Goal: Information Seeking & Learning: Obtain resource

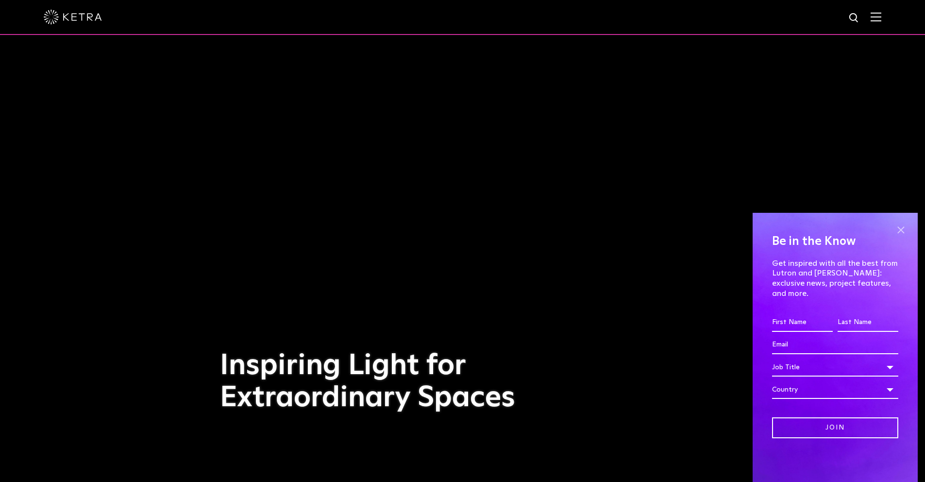
click at [905, 237] on span at bounding box center [900, 229] width 15 height 15
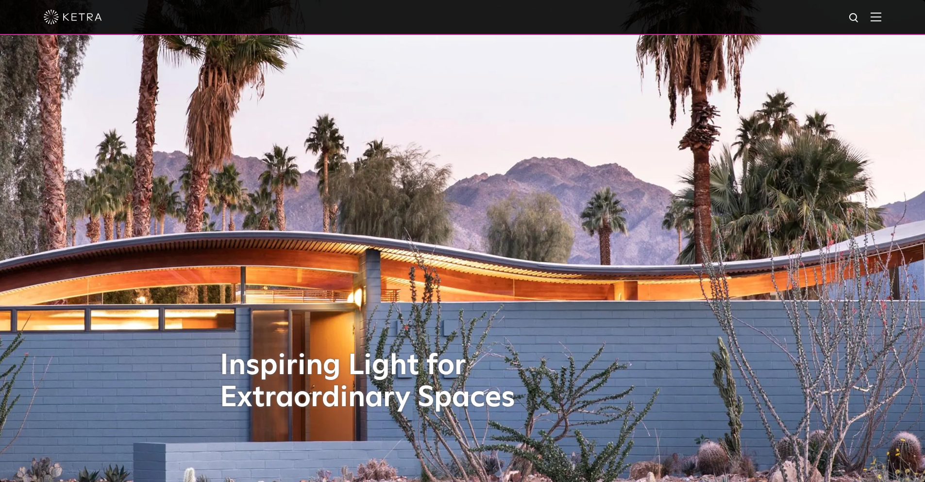
click at [881, 20] on img at bounding box center [875, 16] width 11 height 9
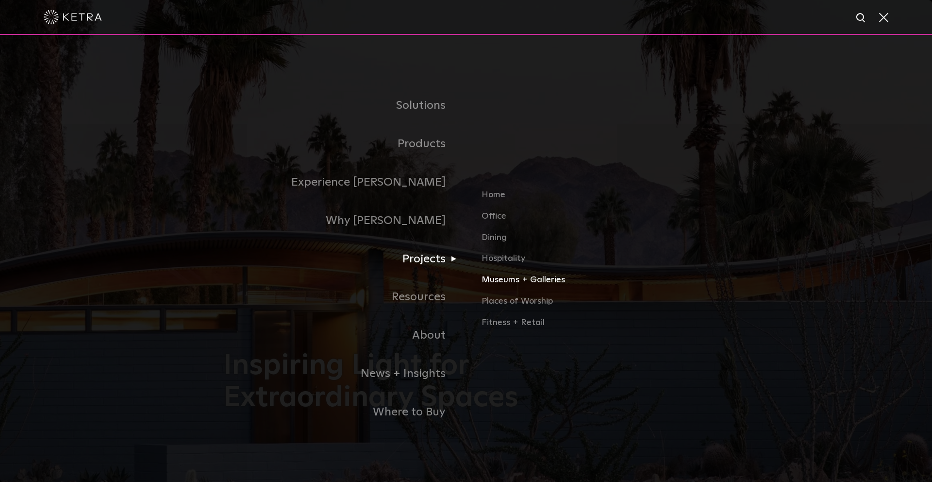
click at [494, 280] on link "Museums + Galleries" at bounding box center [595, 283] width 227 height 21
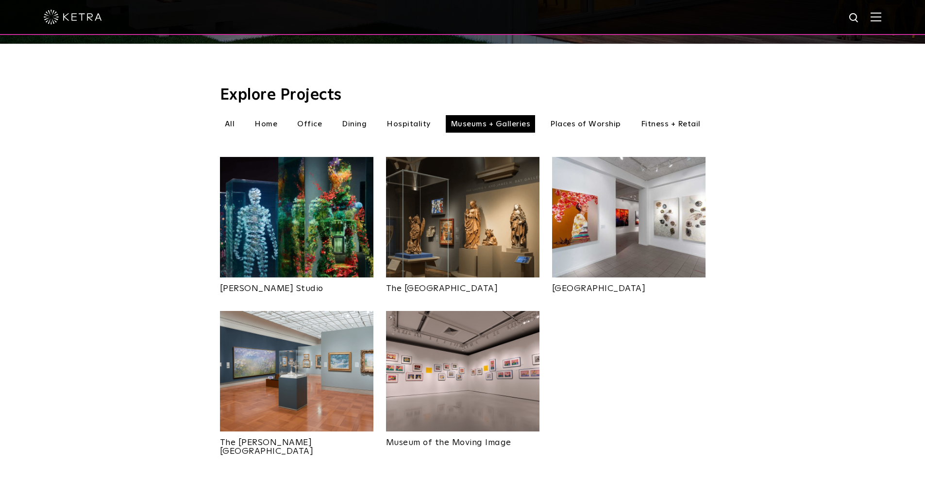
scroll to position [290, 0]
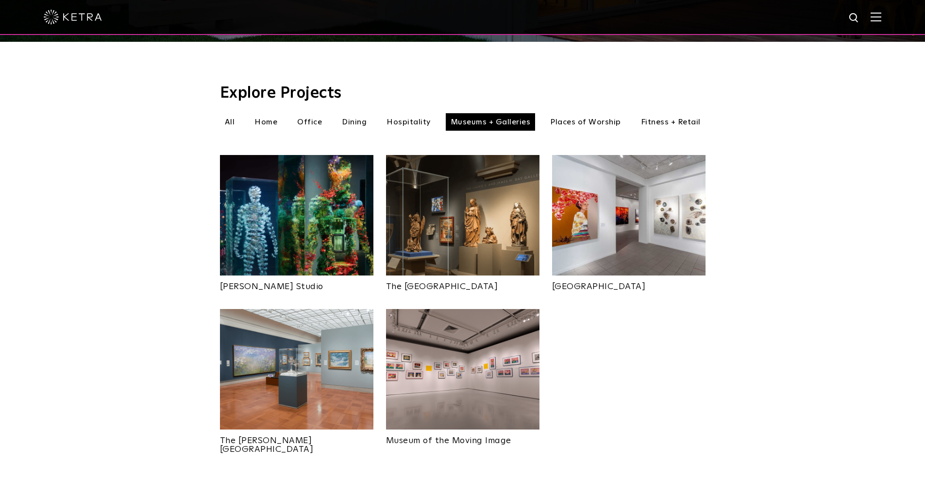
click at [475, 239] on img at bounding box center [462, 215] width 153 height 120
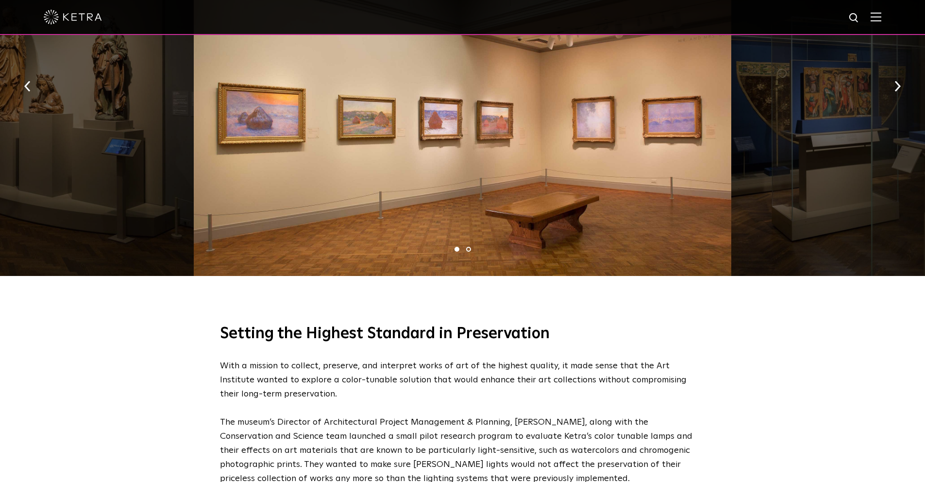
scroll to position [632, 0]
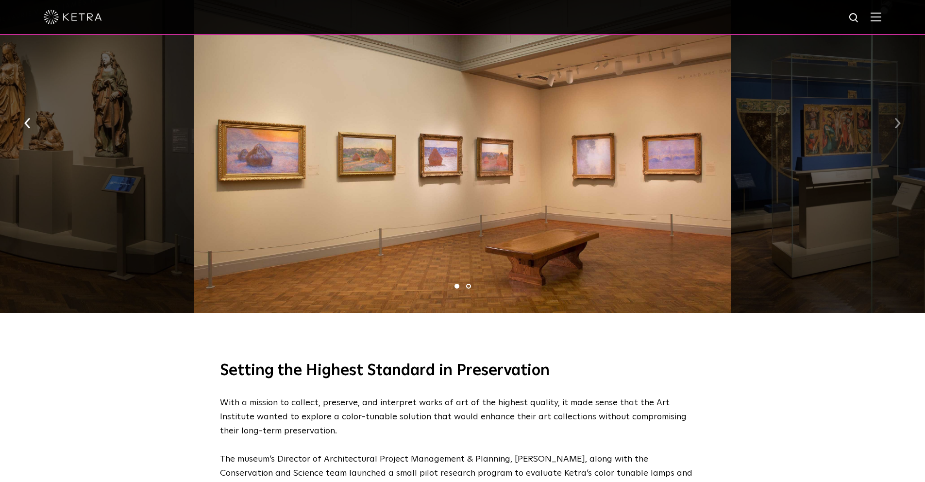
click at [898, 121] on img "button" at bounding box center [897, 122] width 6 height 11
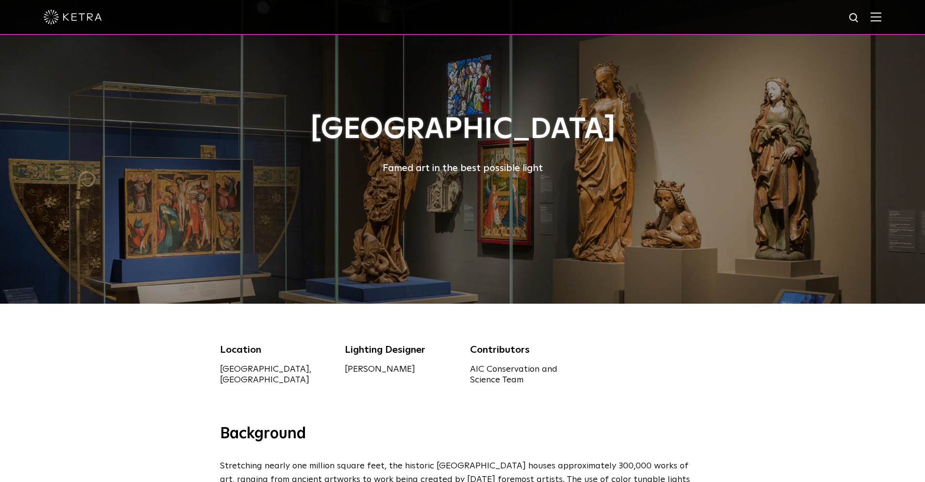
scroll to position [0, 0]
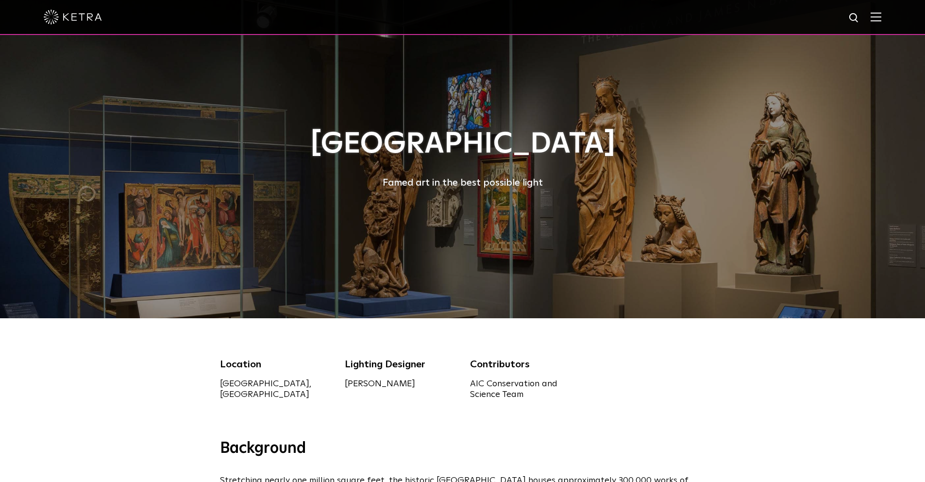
click at [880, 22] on div at bounding box center [462, 17] width 837 height 34
click at [881, 17] on img at bounding box center [875, 16] width 11 height 9
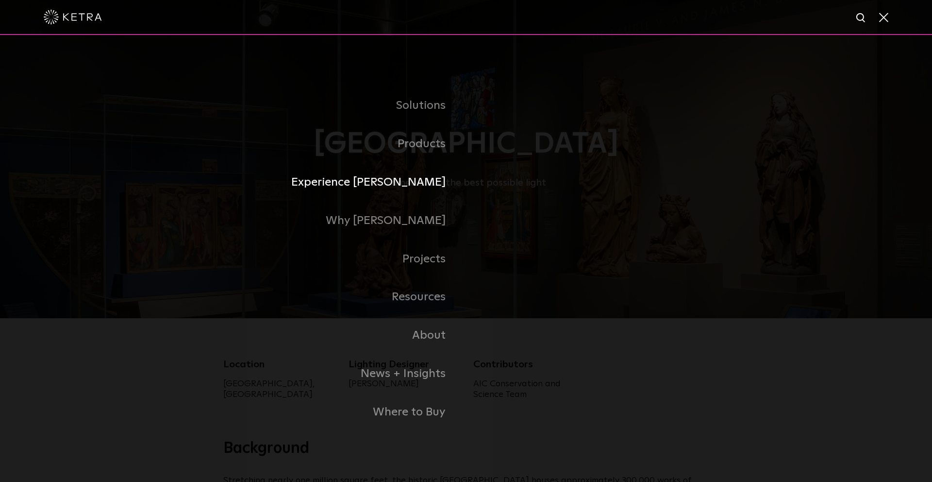
click at [428, 183] on link "Experience [PERSON_NAME]" at bounding box center [344, 182] width 243 height 38
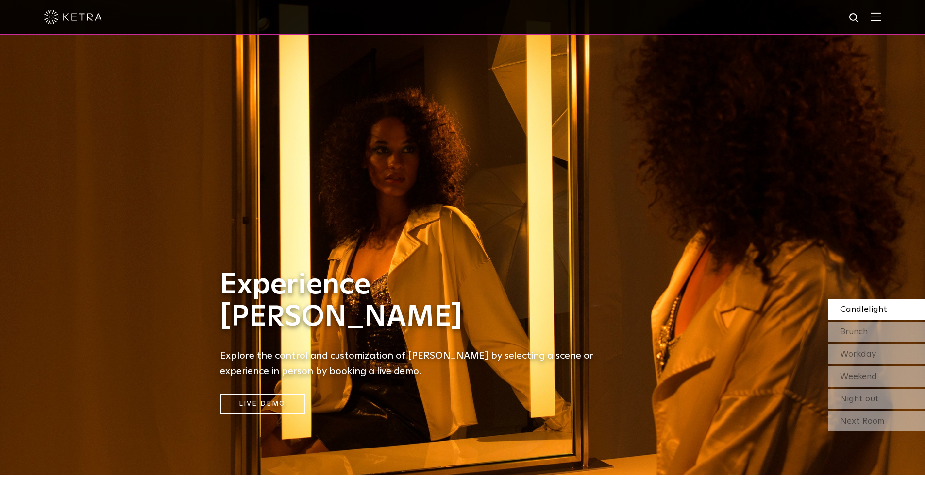
scroll to position [18, 0]
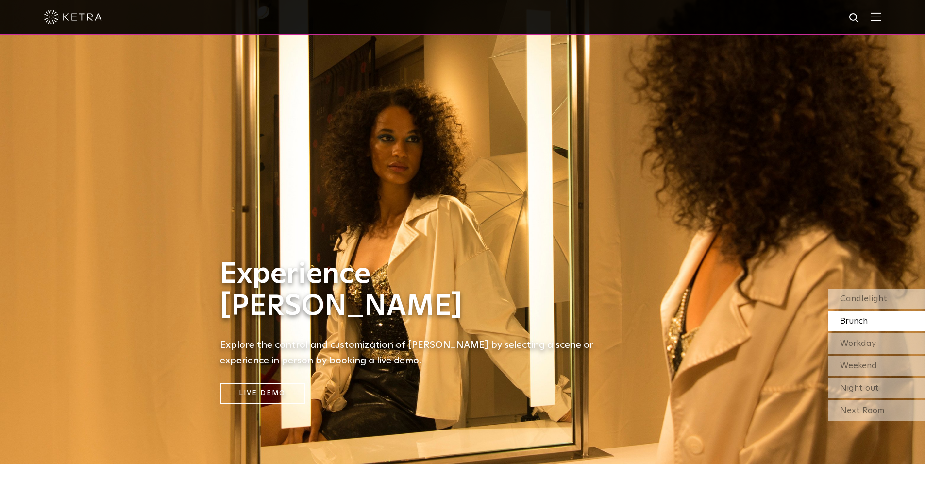
click at [866, 325] on span "Brunch" at bounding box center [854, 321] width 28 height 9
click at [866, 344] on span "Workday" at bounding box center [858, 343] width 36 height 9
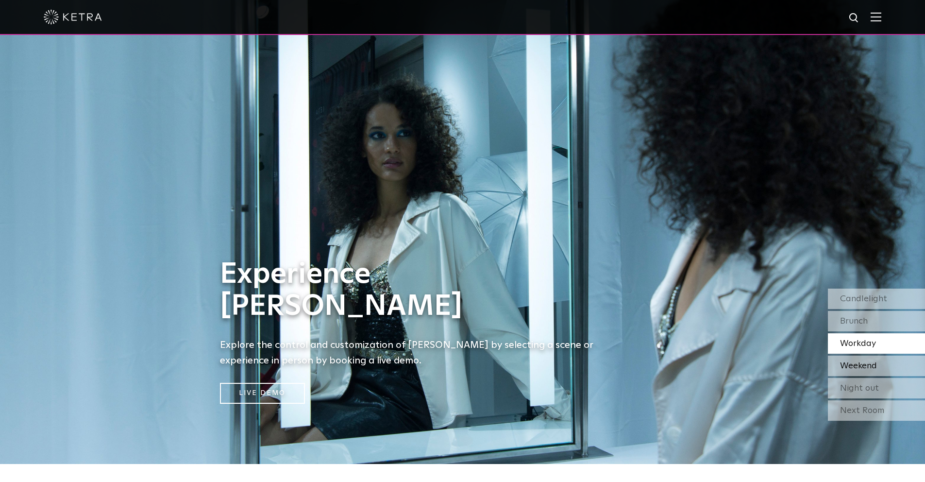
click at [865, 365] on span "Weekend" at bounding box center [858, 365] width 37 height 9
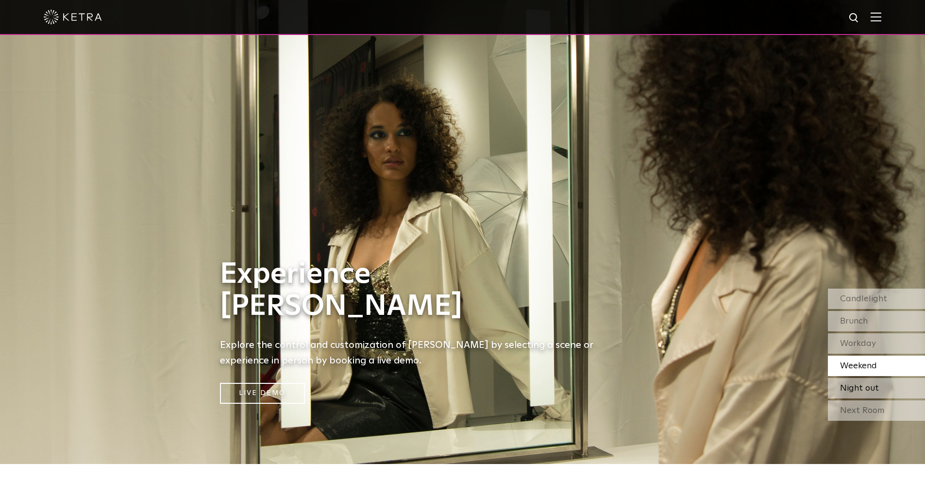
click at [861, 384] on span "Night out" at bounding box center [859, 388] width 39 height 9
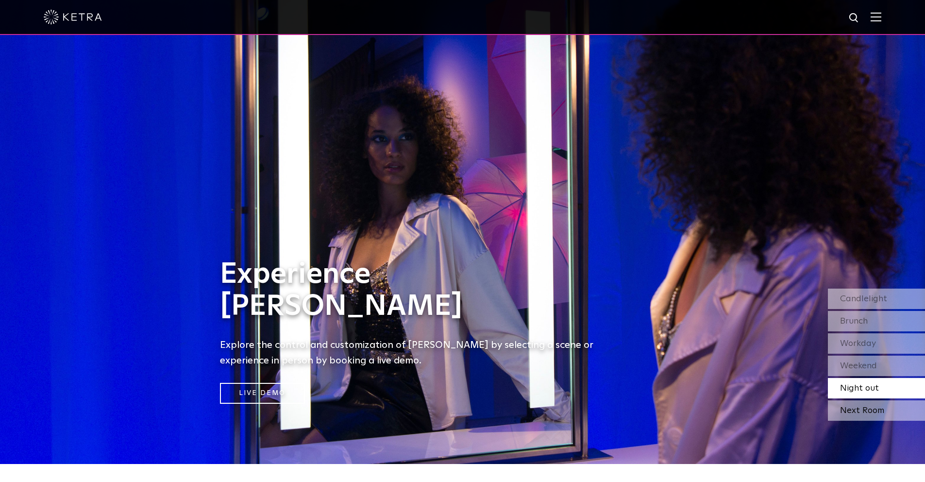
click at [858, 410] on div "Next Room" at bounding box center [876, 410] width 97 height 20
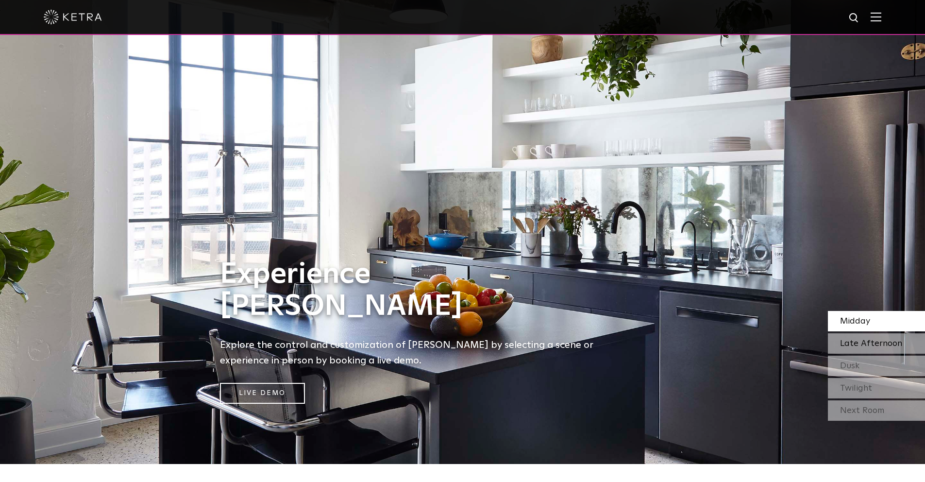
click at [855, 343] on span "Late Afternoon" at bounding box center [871, 343] width 62 height 9
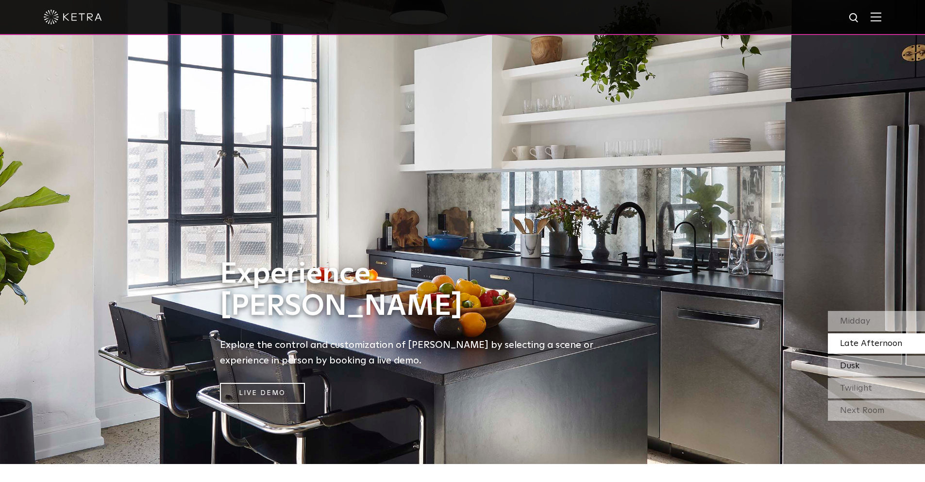
click at [852, 359] on div "Dusk" at bounding box center [876, 365] width 97 height 20
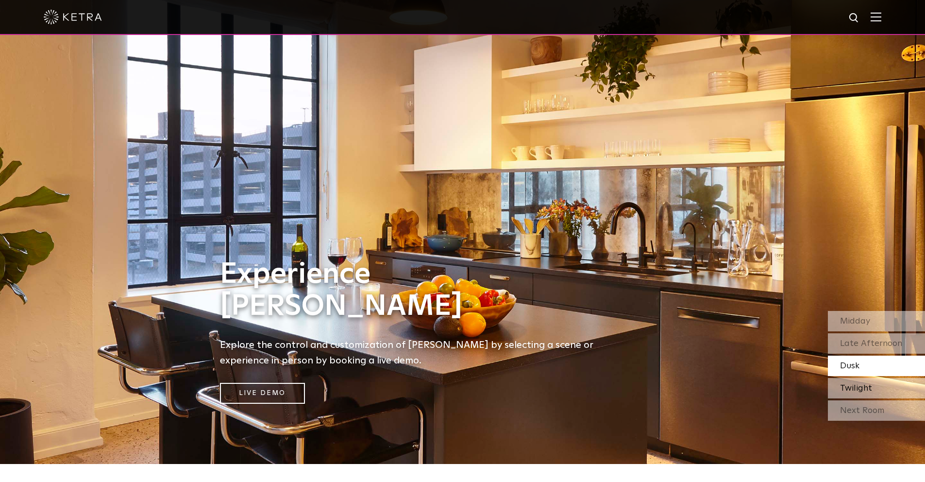
click at [844, 396] on div "Twilight" at bounding box center [876, 388] width 97 height 20
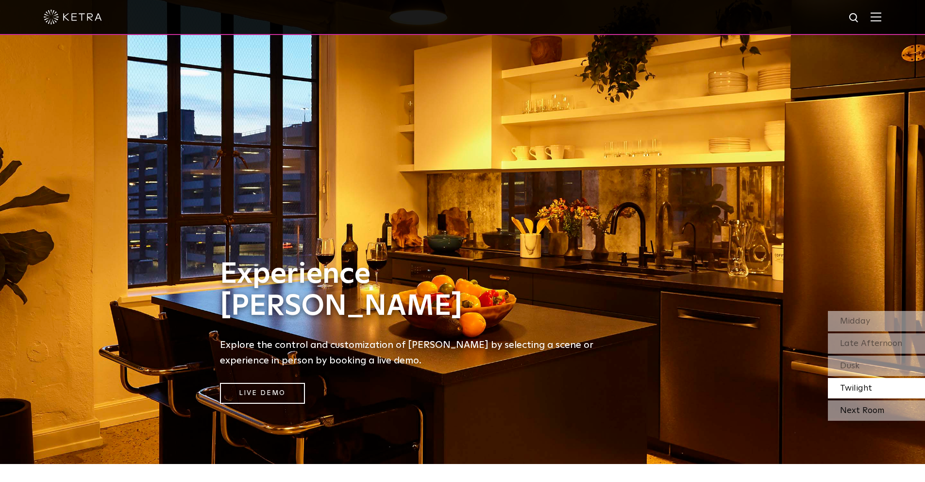
click at [853, 407] on div "Next Room" at bounding box center [876, 410] width 97 height 20
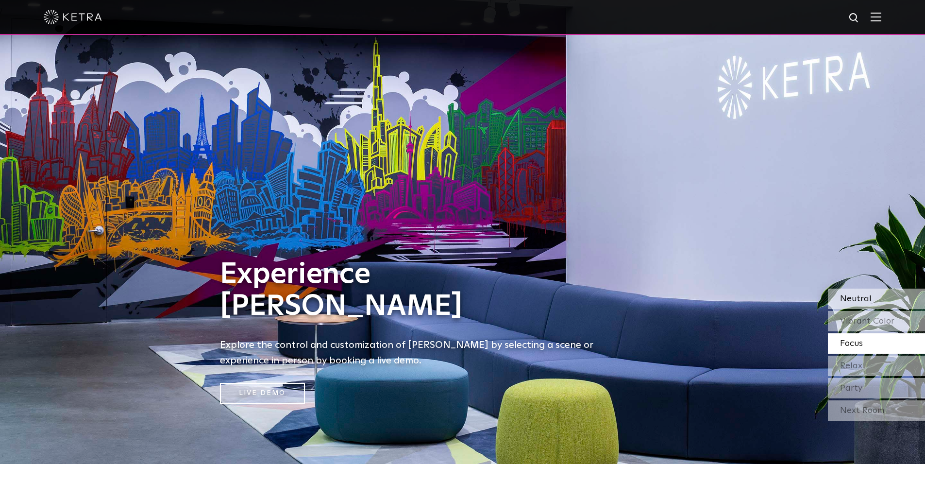
click at [856, 296] on span "Neutral" at bounding box center [856, 298] width 32 height 9
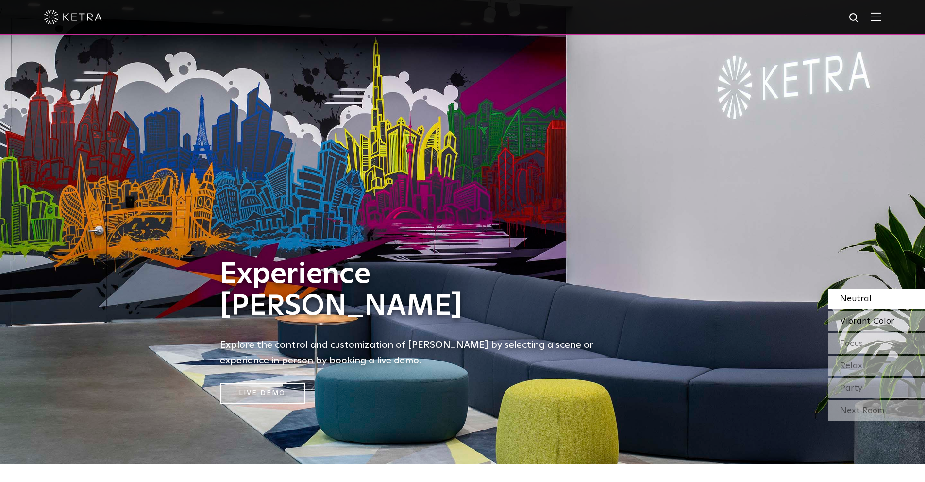
click at [855, 317] on span "Vibrant Color" at bounding box center [867, 321] width 54 height 9
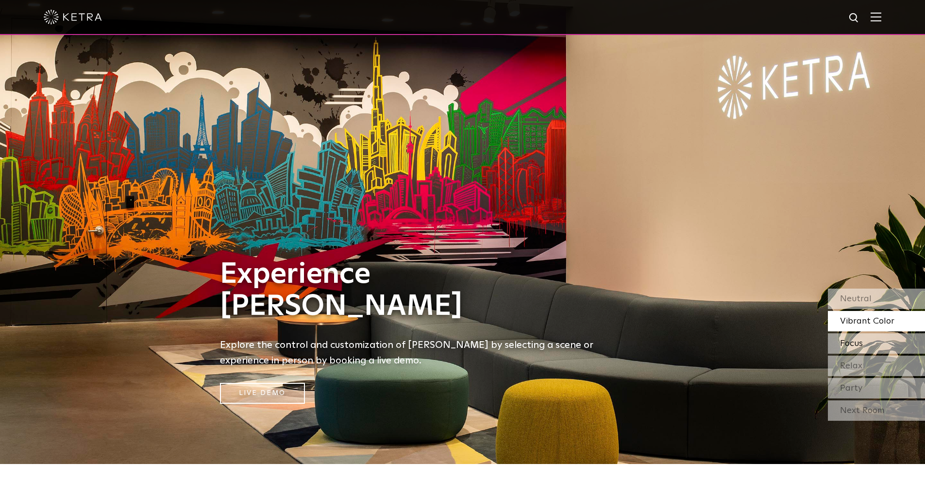
click at [860, 337] on div "Focus" at bounding box center [876, 343] width 97 height 20
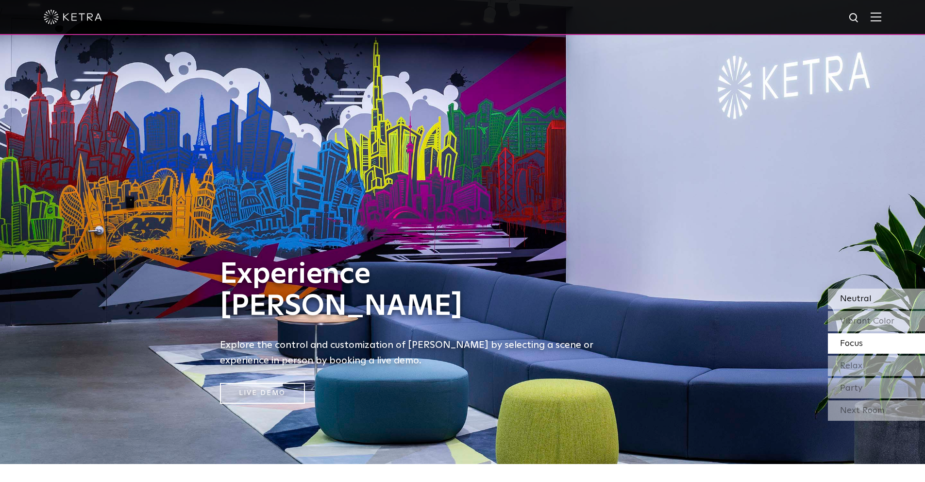
click at [851, 301] on span "Neutral" at bounding box center [856, 298] width 32 height 9
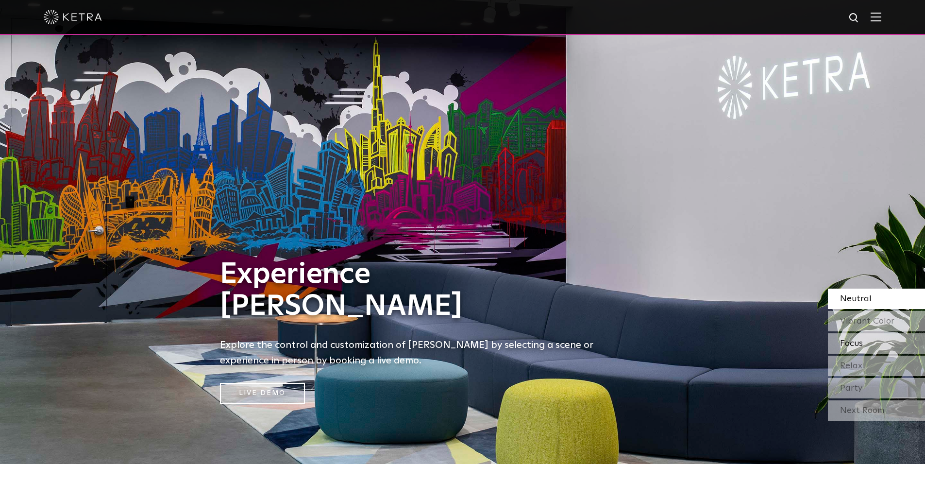
click at [850, 337] on div "Focus" at bounding box center [876, 343] width 97 height 20
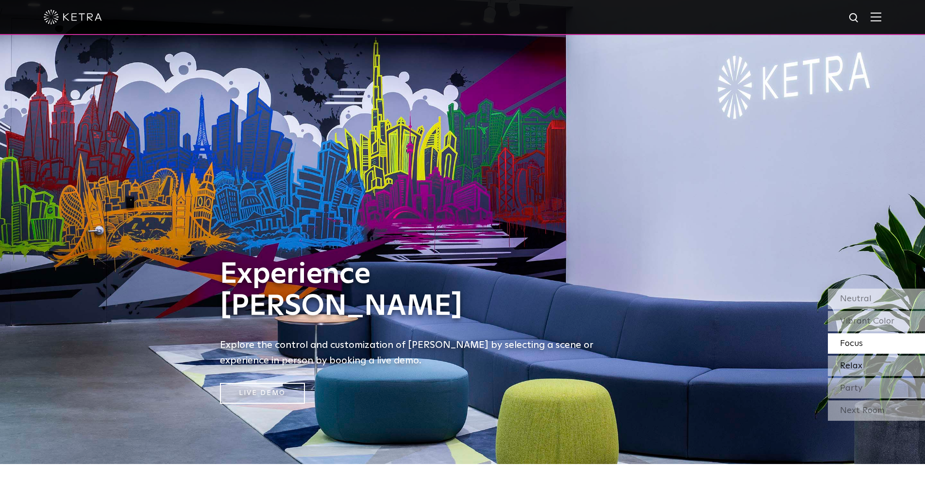
click at [852, 363] on span "Relax" at bounding box center [851, 365] width 22 height 9
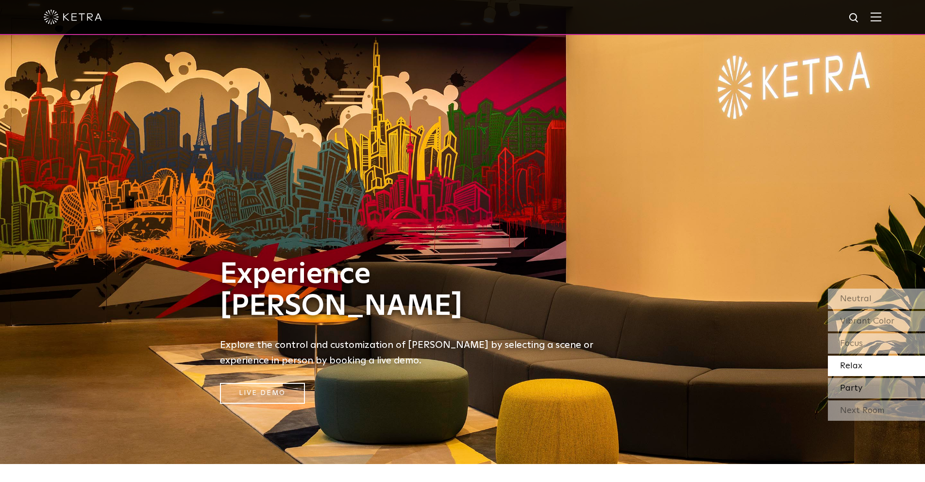
click at [851, 383] on div "Party" at bounding box center [876, 388] width 97 height 20
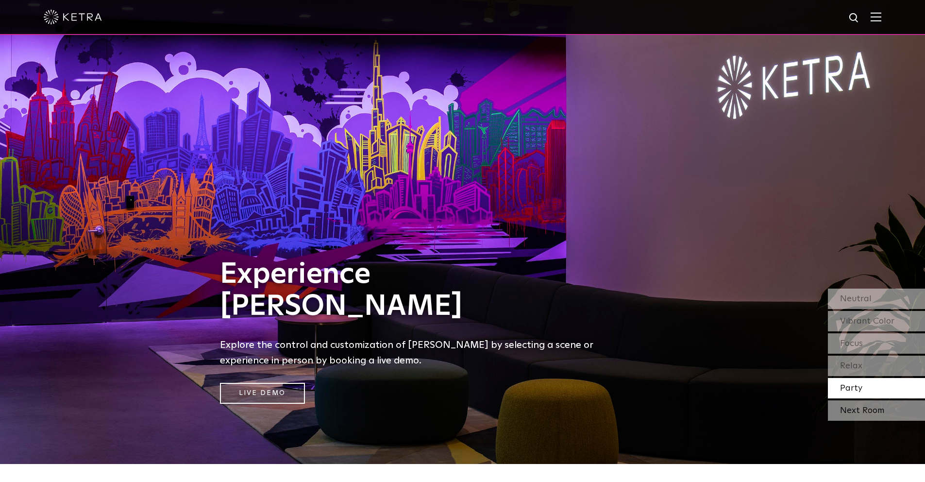
click at [859, 407] on div "Next Room" at bounding box center [876, 410] width 97 height 20
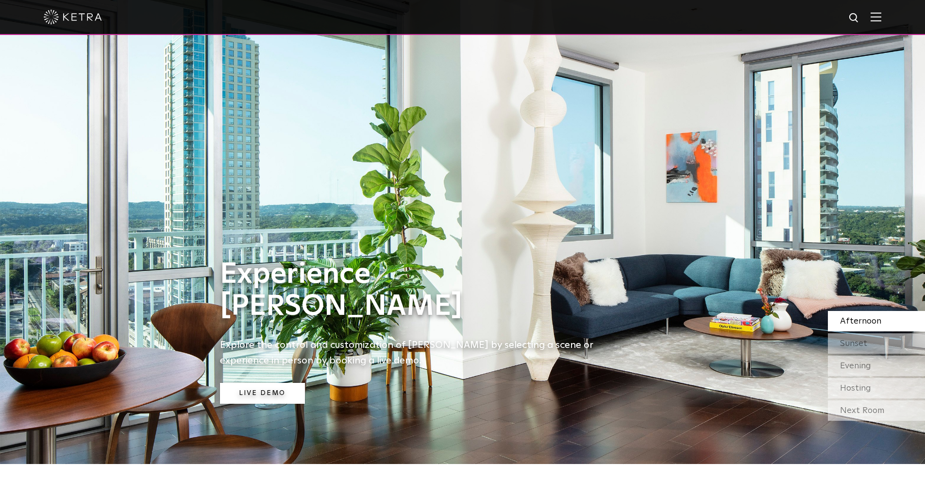
click at [283, 387] on link "Live Demo" at bounding box center [262, 393] width 85 height 21
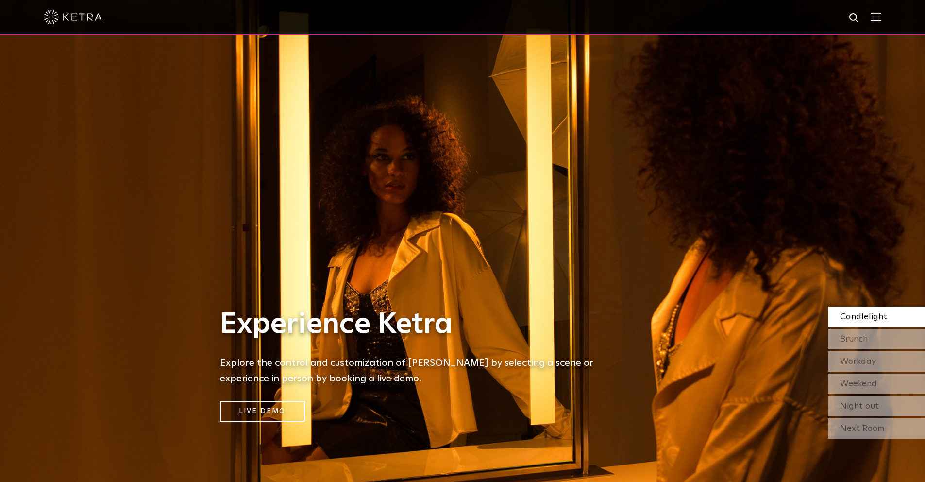
click at [880, 17] on img at bounding box center [875, 16] width 11 height 9
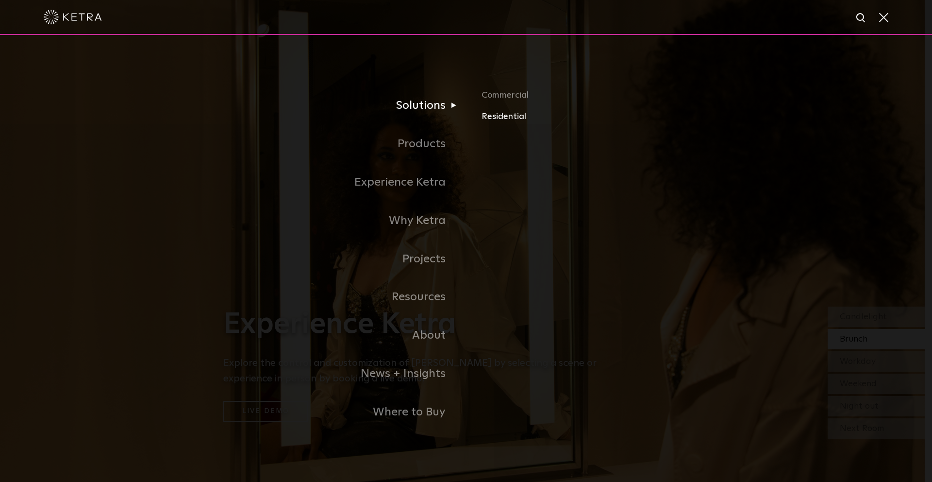
click at [499, 117] on link "Residential" at bounding box center [595, 116] width 227 height 14
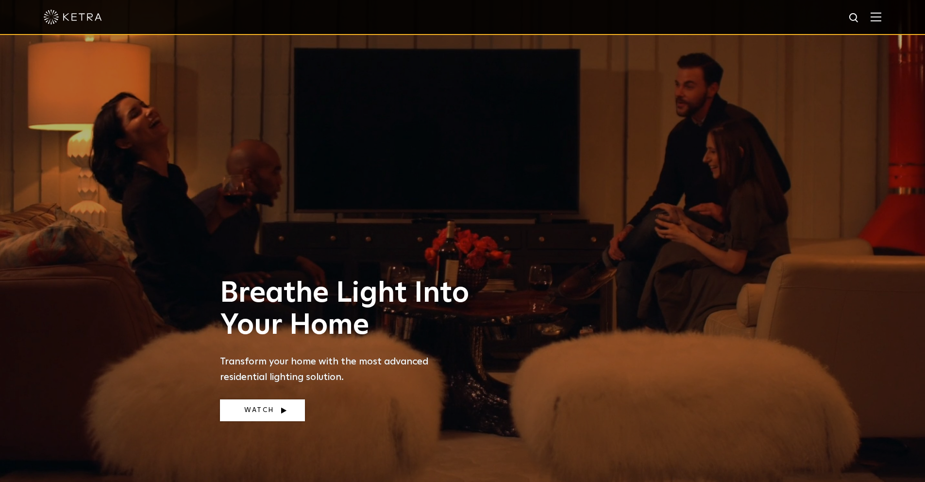
click at [263, 406] on link "Watch" at bounding box center [262, 410] width 85 height 22
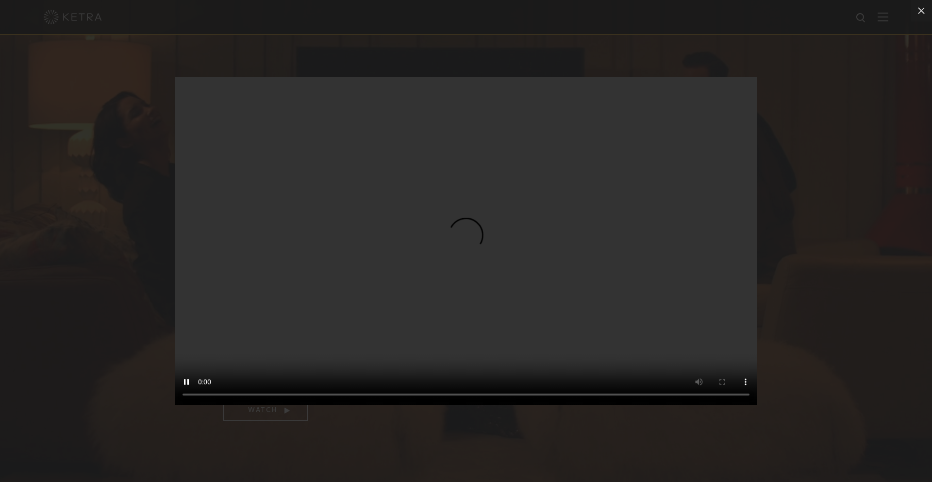
click at [560, 470] on div "Your browser doesn't support HTML5 video" at bounding box center [466, 241] width 932 height 482
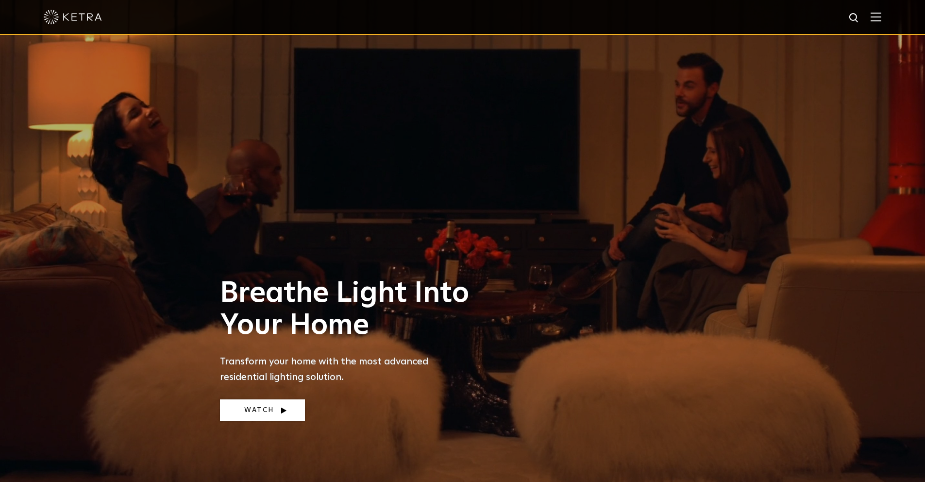
click at [286, 412] on link "Watch" at bounding box center [262, 410] width 85 height 22
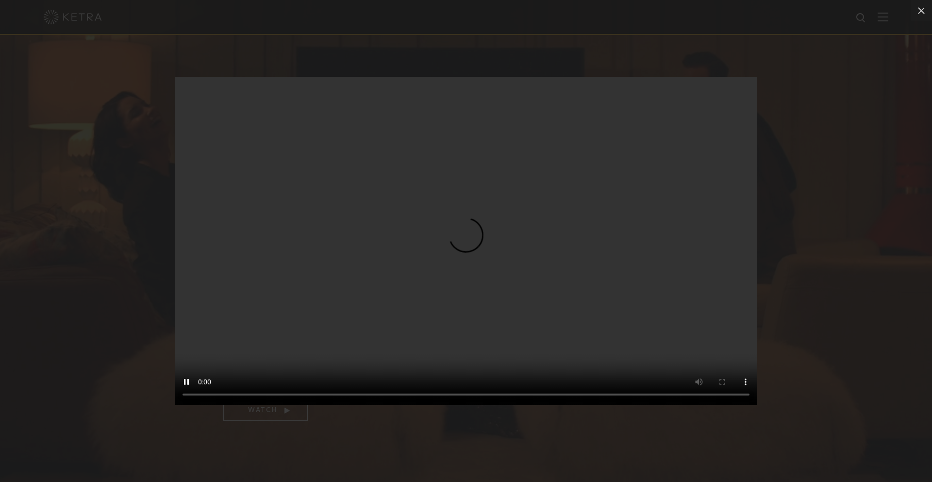
click at [118, 280] on div "Your browser doesn't support HTML5 video" at bounding box center [466, 241] width 932 height 482
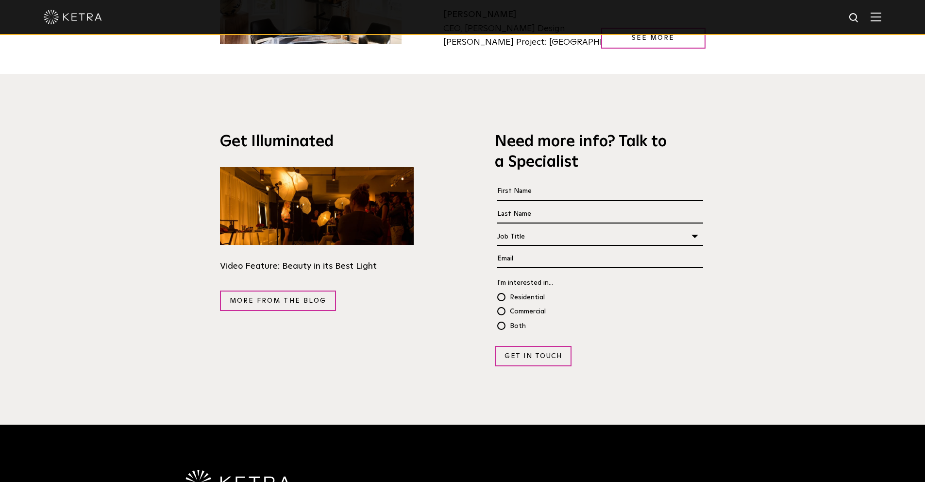
scroll to position [1900, 0]
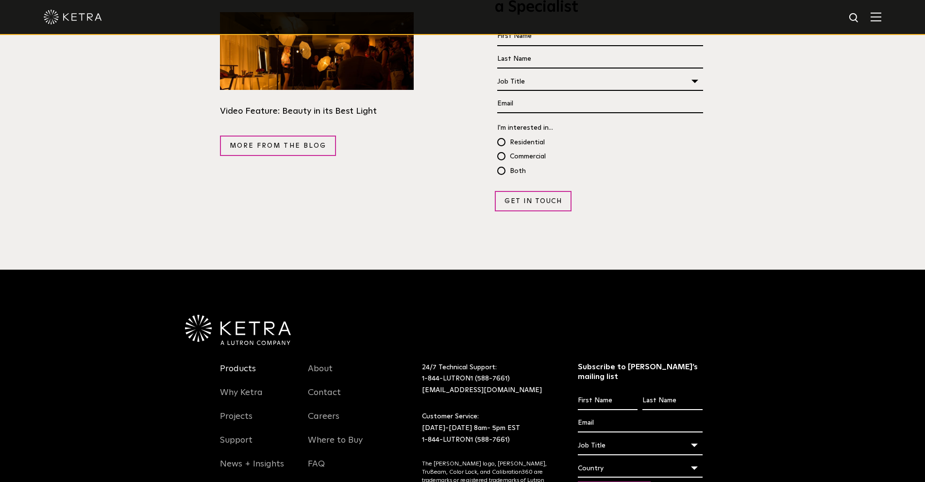
click at [239, 363] on link "Products" at bounding box center [238, 374] width 36 height 22
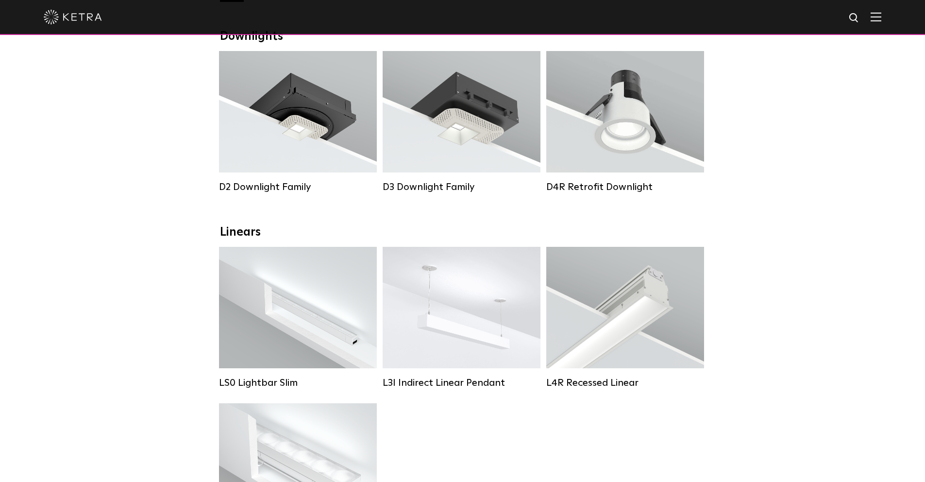
scroll to position [166, 0]
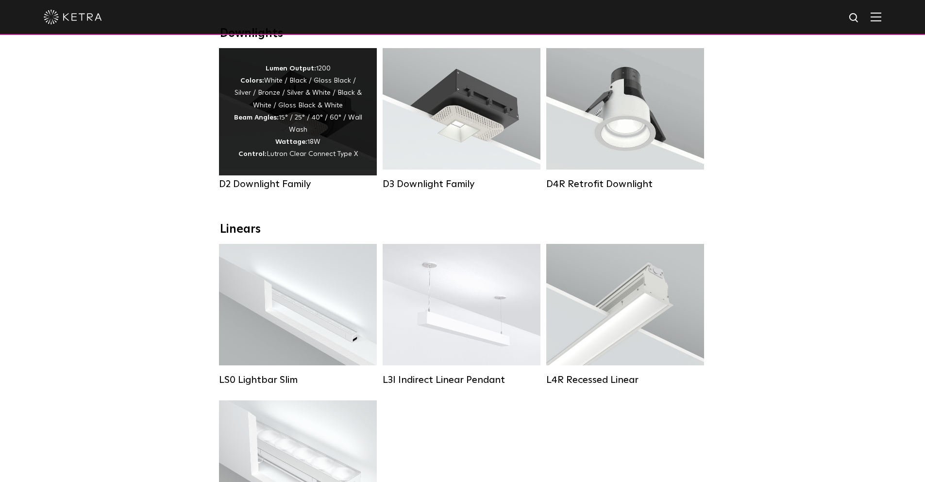
click at [246, 128] on div "Lumen Output: 1200 Colors: White / Black / Gloss Black / Silver / Bronze / Silv…" at bounding box center [298, 112] width 129 height 98
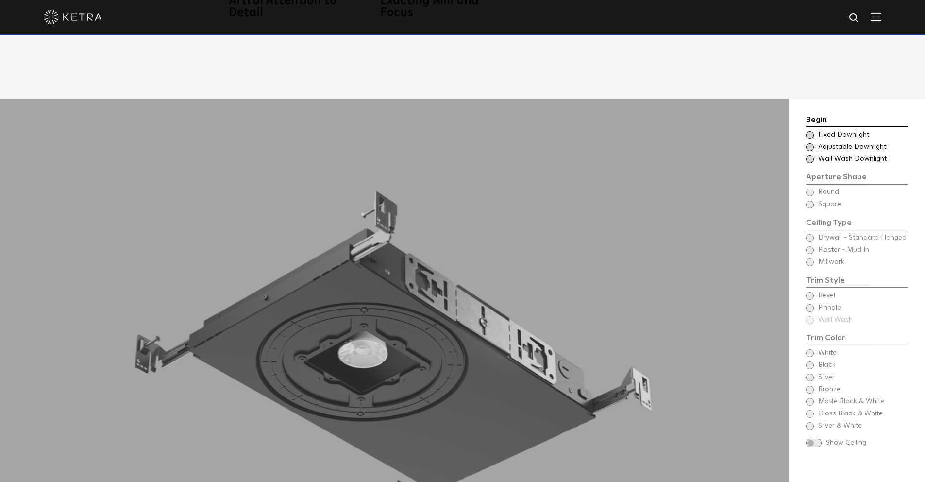
scroll to position [872, 0]
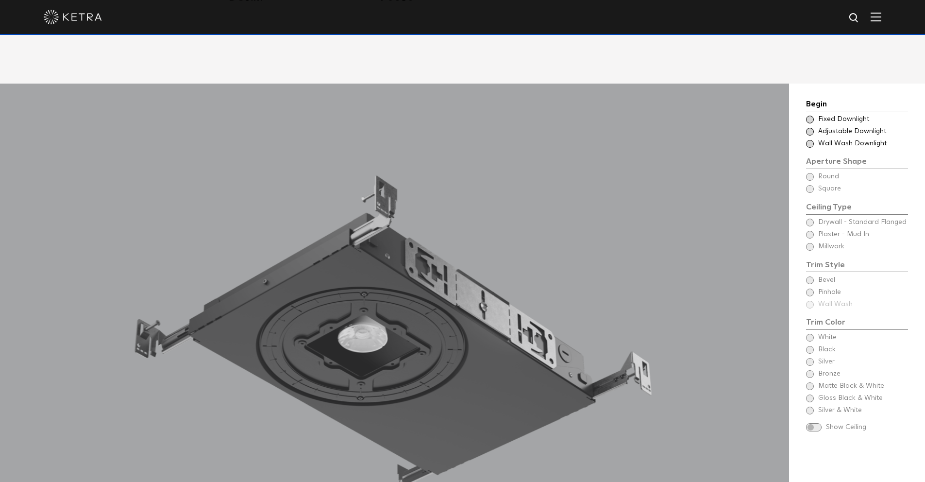
click at [809, 128] on span at bounding box center [810, 132] width 8 height 8
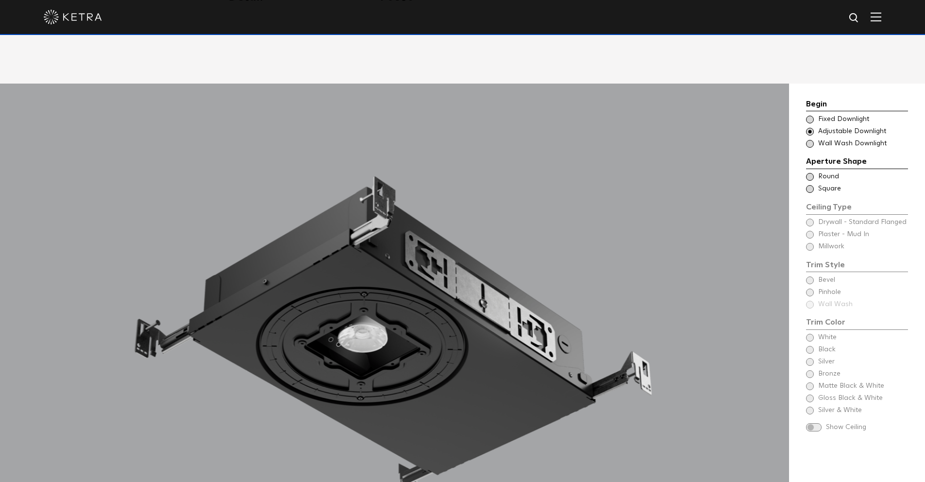
click at [809, 140] on span at bounding box center [810, 144] width 8 height 8
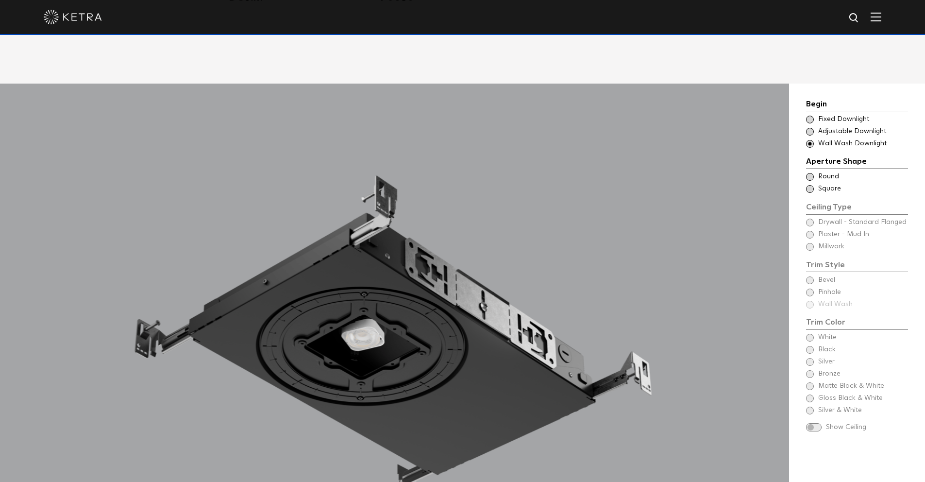
click at [811, 116] on span at bounding box center [810, 120] width 8 height 8
click at [809, 128] on span at bounding box center [810, 132] width 8 height 8
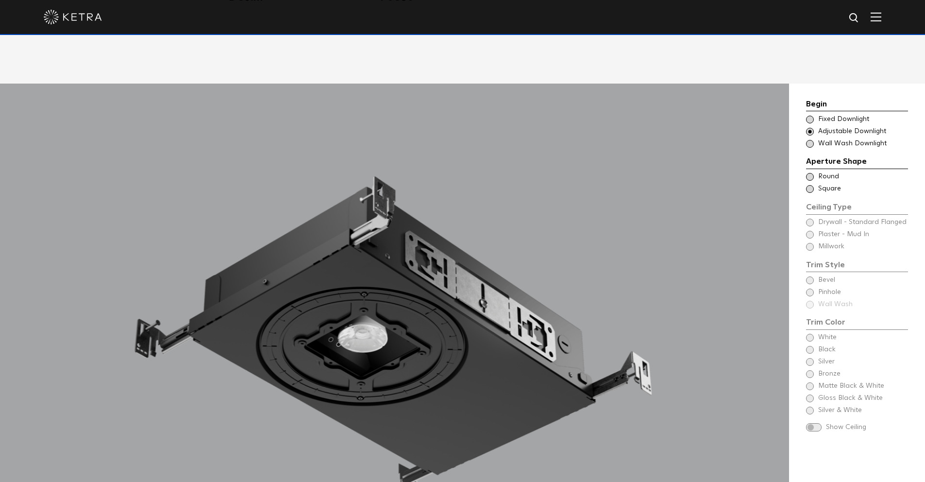
drag, startPoint x: 393, startPoint y: 338, endPoint x: 386, endPoint y: 283, distance: 56.2
click at [386, 284] on div at bounding box center [394, 352] width 789 height 536
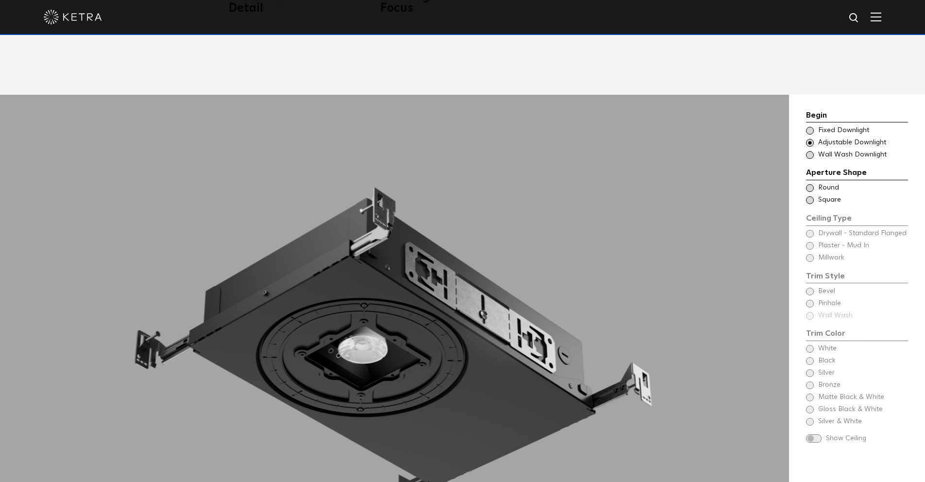
scroll to position [856, 0]
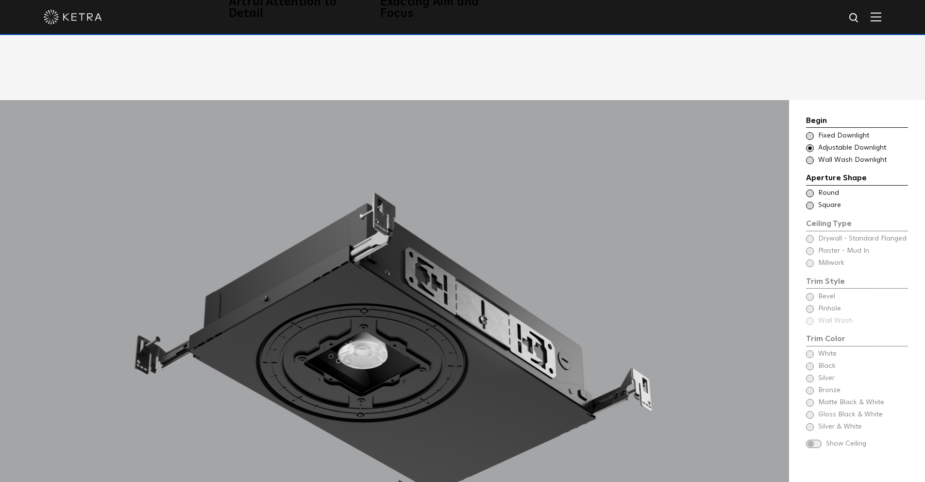
click at [808, 201] on div "Ceiling Type Square Drywall - Standard Flanged - Square Square" at bounding box center [857, 206] width 102 height 10
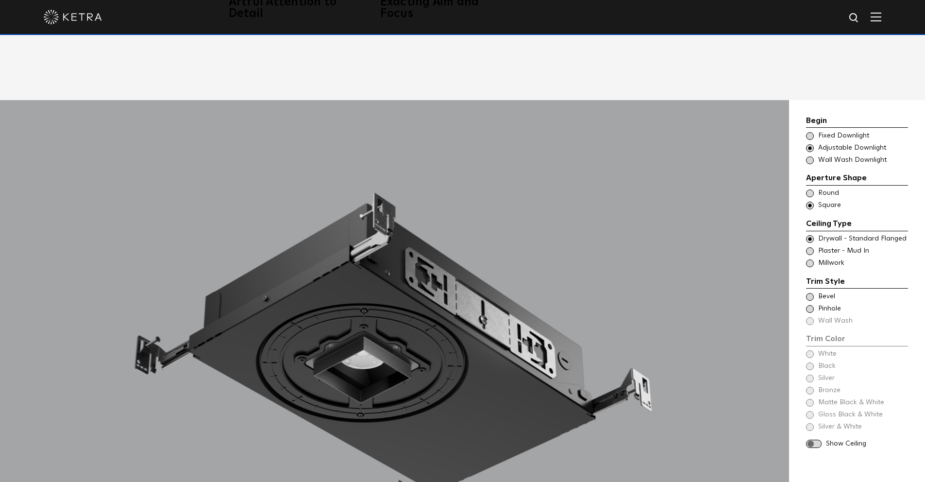
click at [810, 189] on span at bounding box center [810, 193] width 8 height 8
click at [809, 201] on span at bounding box center [810, 205] width 8 height 8
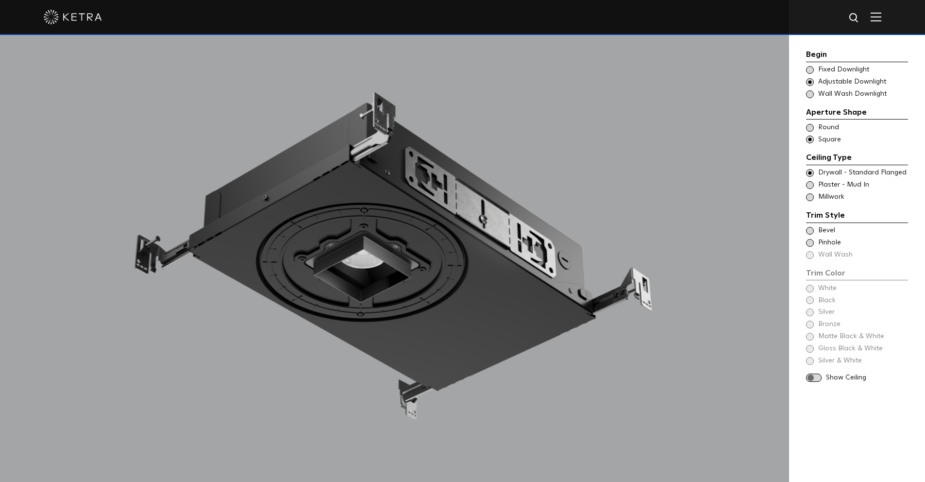
scroll to position [964, 0]
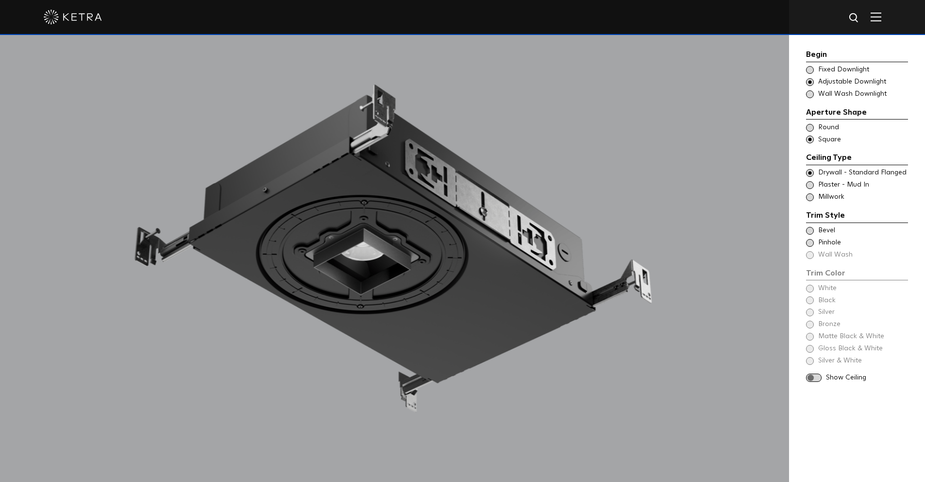
click at [811, 184] on span at bounding box center [810, 185] width 8 height 8
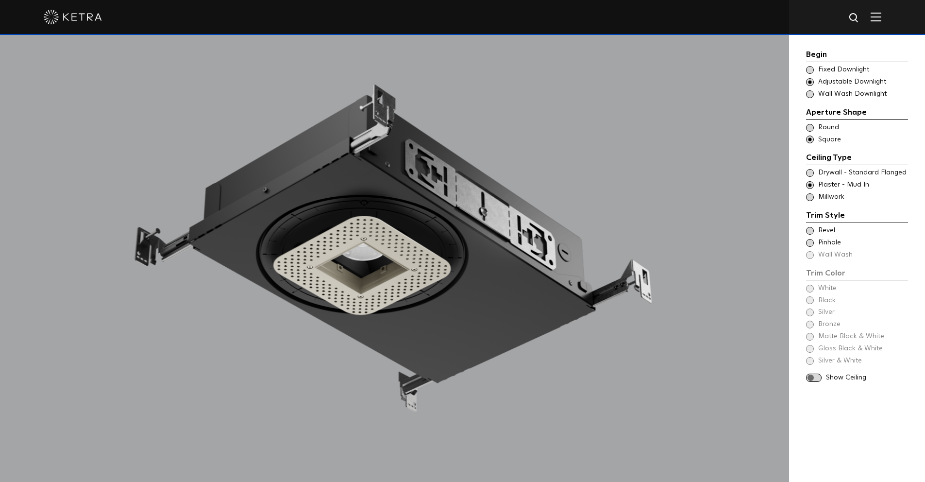
click at [811, 230] on span at bounding box center [810, 231] width 8 height 8
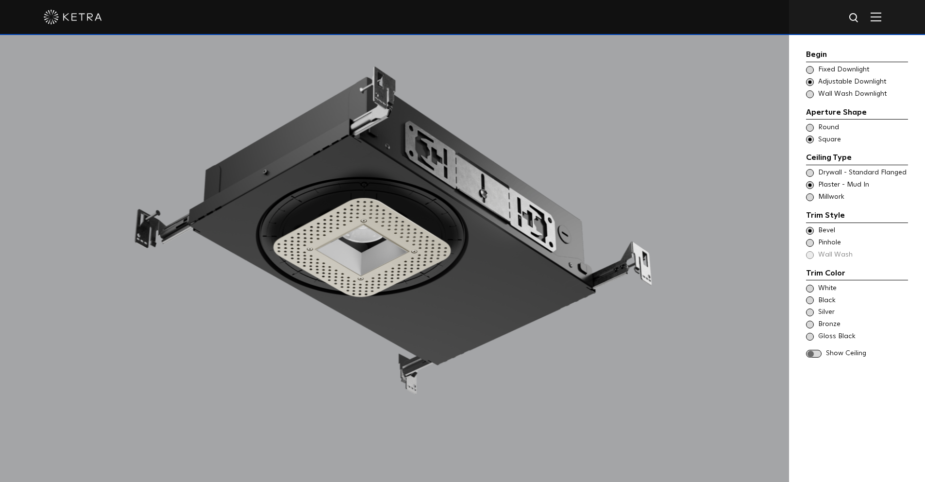
scroll to position [993, 0]
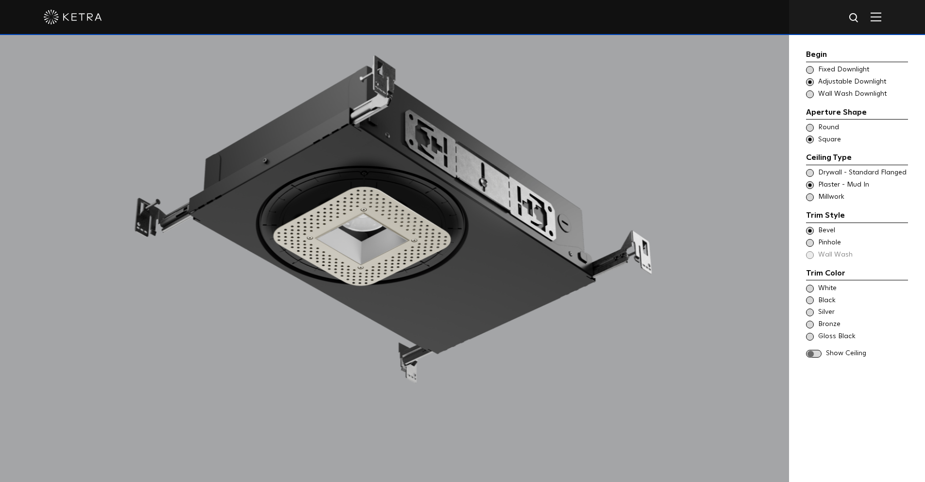
click at [812, 300] on span at bounding box center [810, 300] width 8 height 8
click at [811, 286] on span at bounding box center [810, 288] width 8 height 8
click at [812, 302] on div "Black" at bounding box center [857, 301] width 102 height 10
click at [810, 314] on span at bounding box center [810, 312] width 8 height 8
click at [809, 325] on span at bounding box center [810, 324] width 8 height 8
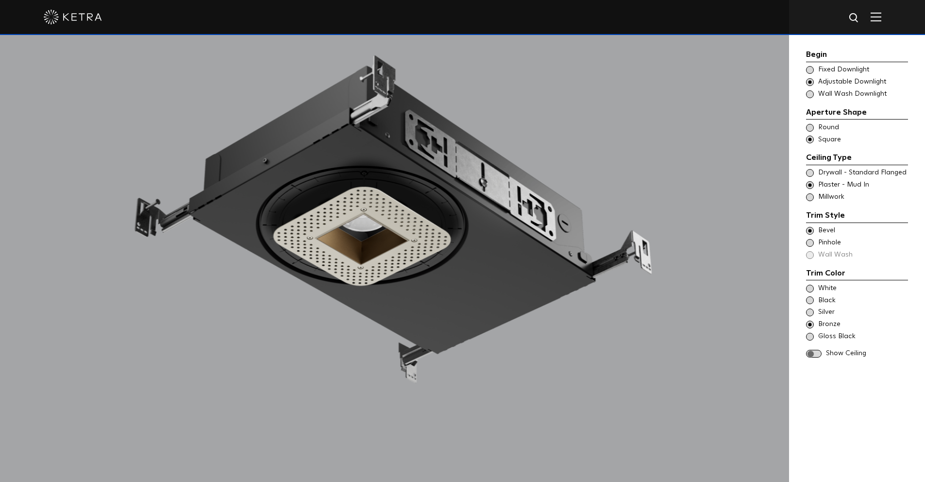
click at [810, 337] on span at bounding box center [810, 337] width 8 height 8
click at [812, 355] on span at bounding box center [814, 354] width 16 height 8
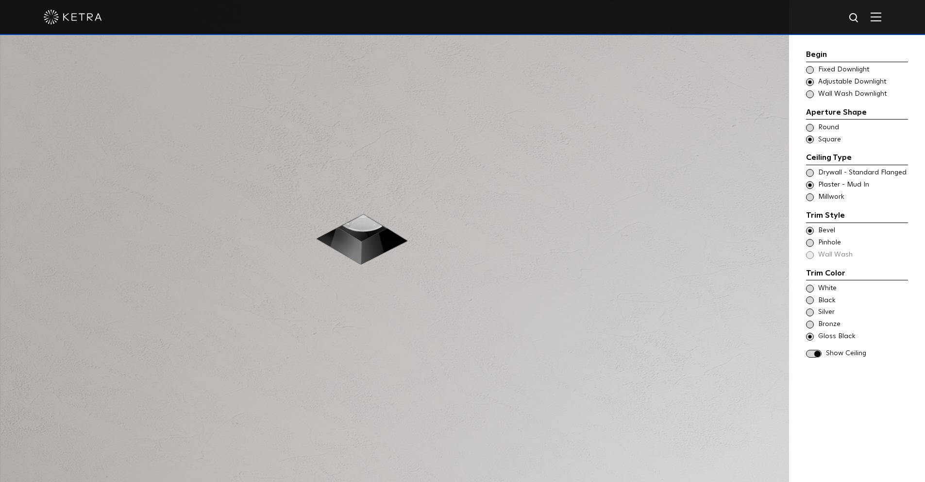
click at [809, 325] on span at bounding box center [810, 324] width 8 height 8
click at [811, 314] on span at bounding box center [810, 312] width 8 height 8
click at [810, 300] on span at bounding box center [810, 300] width 8 height 8
click at [809, 289] on span at bounding box center [810, 288] width 8 height 8
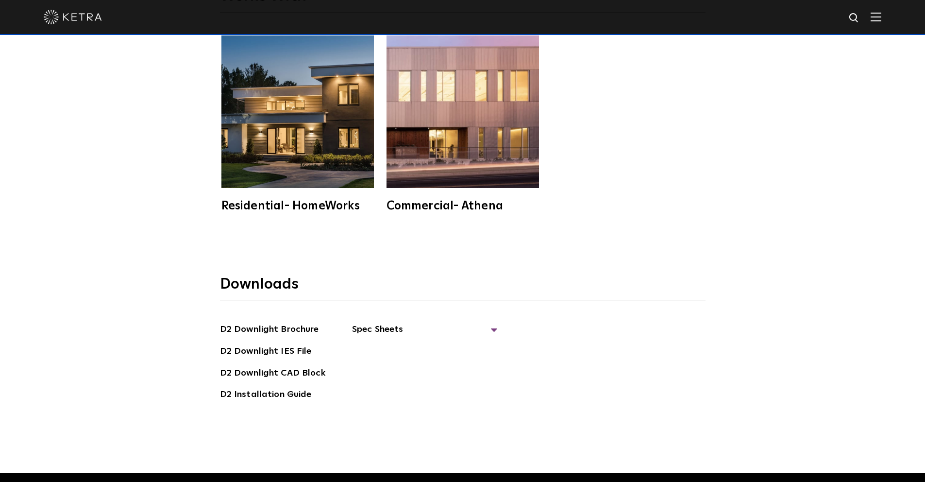
scroll to position [2759, 0]
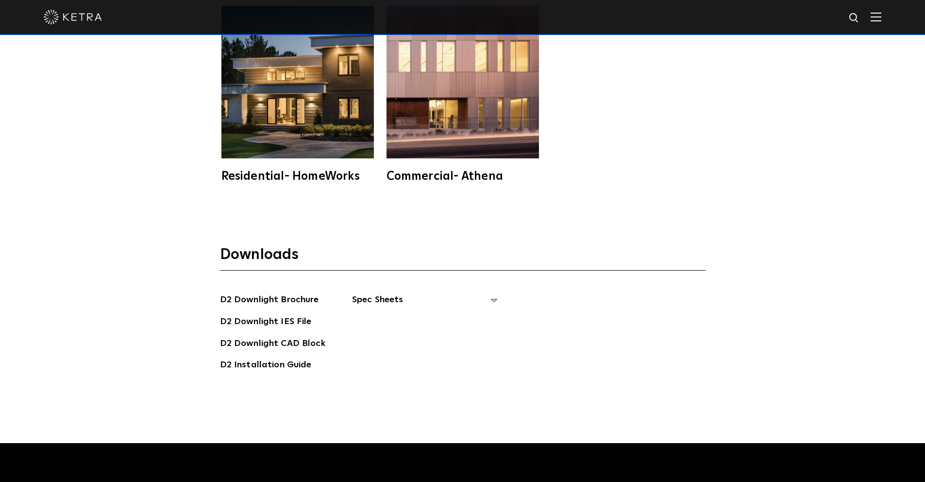
click at [398, 293] on span "Spec Sheets" at bounding box center [425, 303] width 146 height 21
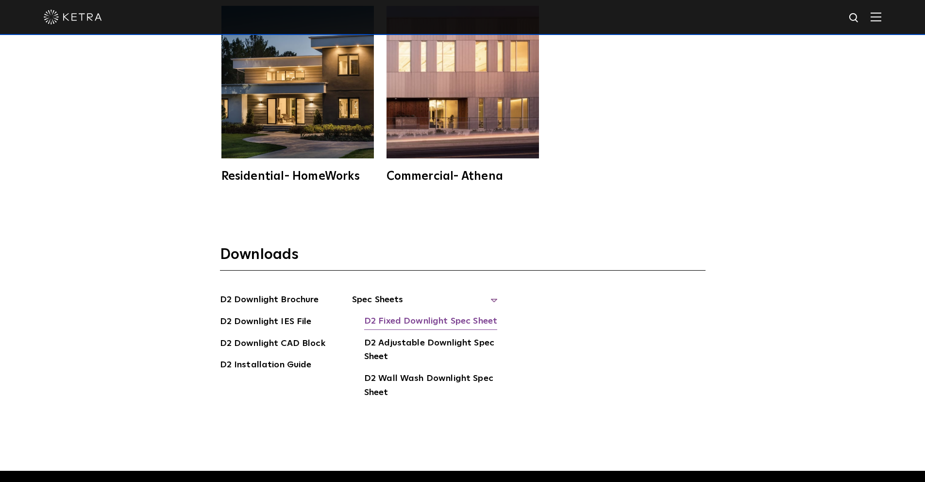
click at [405, 314] on link "D2 Fixed Downlight Spec Sheet" at bounding box center [430, 322] width 133 height 16
